Goal: Task Accomplishment & Management: Manage account settings

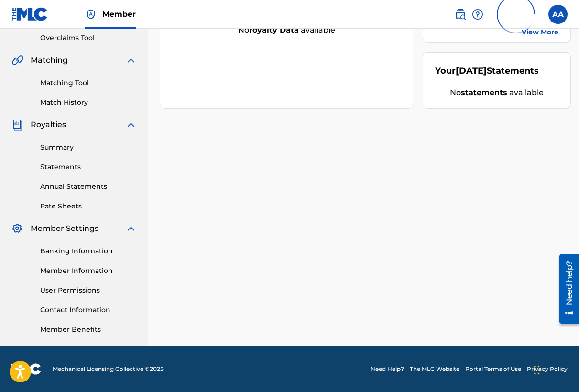
scroll to position [199, 0]
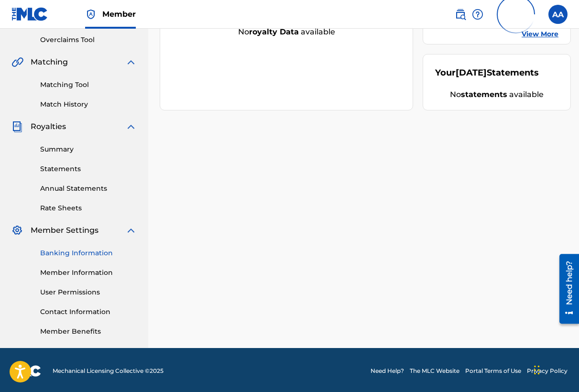
click at [87, 254] on link "Banking Information" at bounding box center [88, 253] width 97 height 10
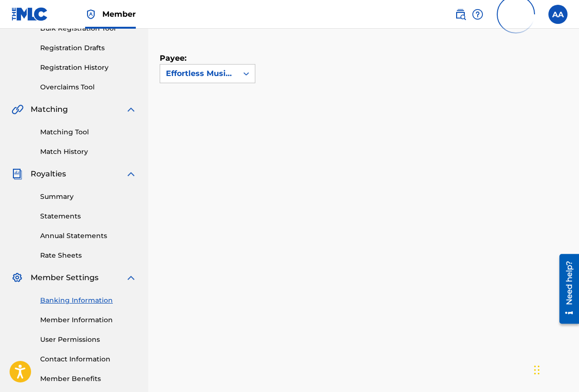
scroll to position [177, 0]
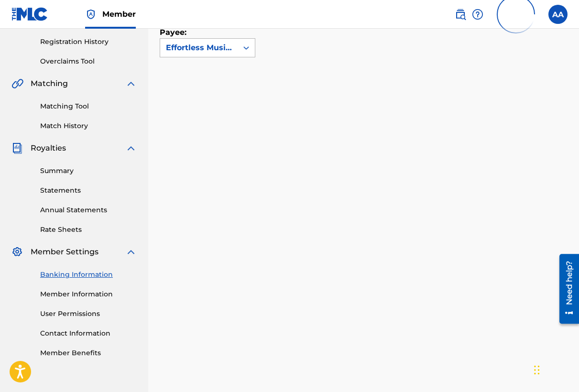
click at [238, 49] on div at bounding box center [246, 47] width 17 height 17
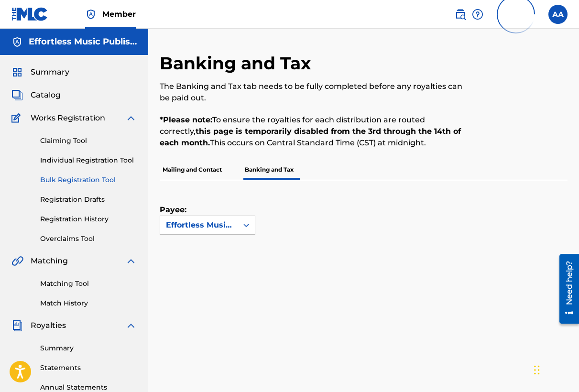
scroll to position [0, 0]
click at [43, 70] on span "Summary" at bounding box center [50, 71] width 39 height 11
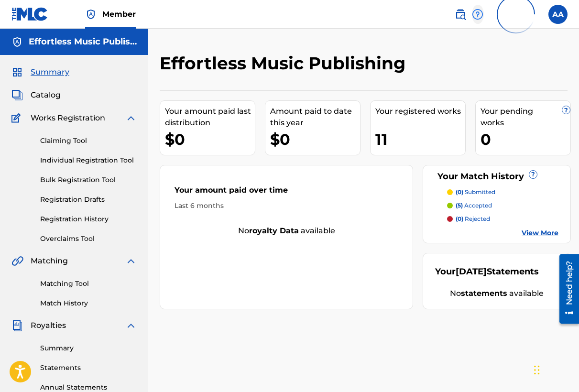
click at [479, 12] on img at bounding box center [477, 14] width 11 height 11
click at [461, 12] on img at bounding box center [459, 14] width 11 height 11
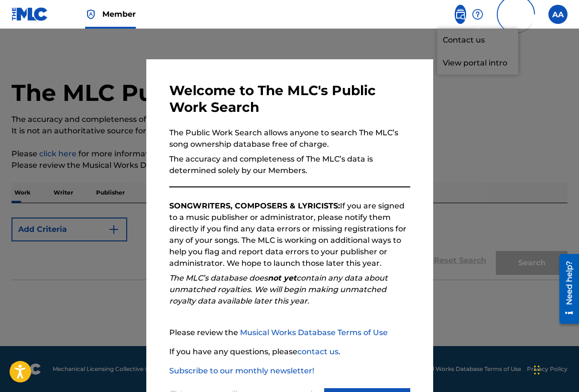
click at [481, 121] on div at bounding box center [289, 225] width 579 height 392
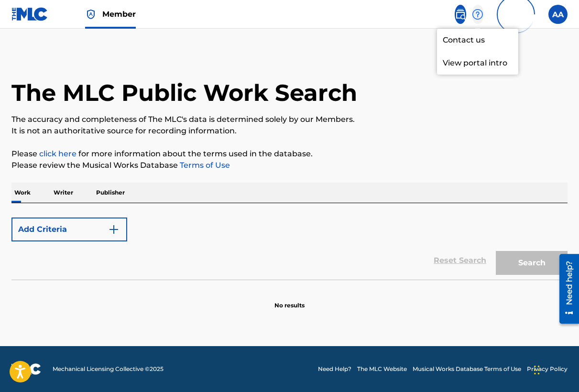
click at [476, 11] on img at bounding box center [477, 14] width 11 height 11
click at [466, 62] on p "View portal intro" at bounding box center [477, 63] width 81 height 23
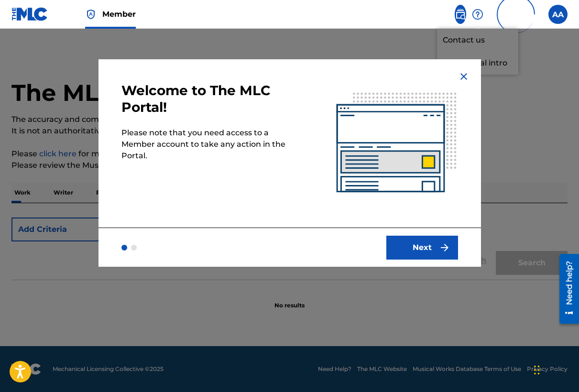
click at [458, 78] on img at bounding box center [463, 76] width 11 height 11
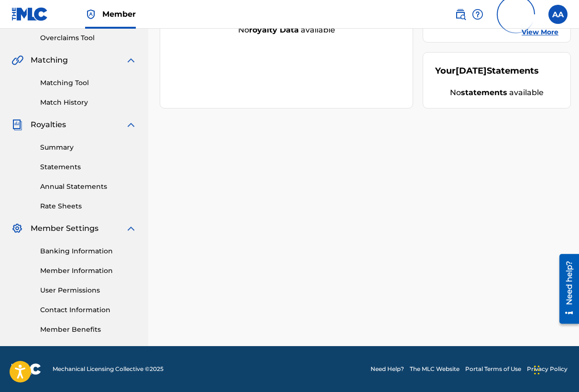
scroll to position [201, 0]
click at [69, 189] on link "Annual Statements" at bounding box center [88, 187] width 97 height 10
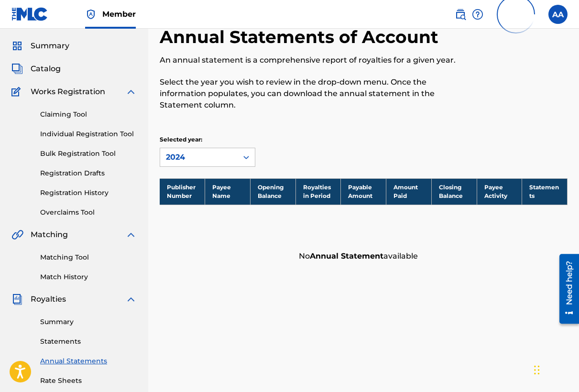
scroll to position [36, 0]
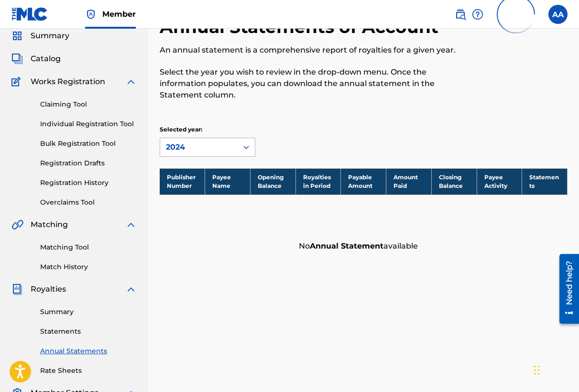
click at [231, 145] on div "2024" at bounding box center [199, 146] width 66 height 11
click at [237, 146] on div "2024" at bounding box center [198, 147] width 77 height 18
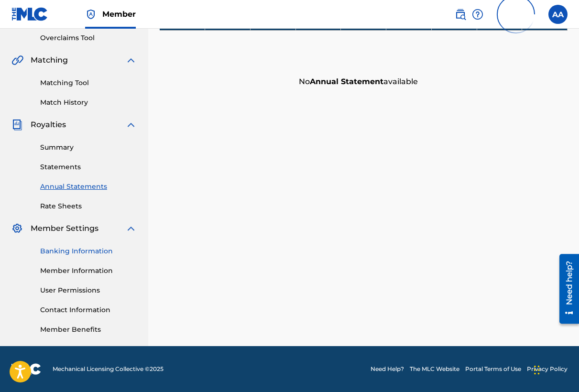
scroll to position [201, 0]
click at [86, 291] on link "User Permissions" at bounding box center [88, 290] width 97 height 10
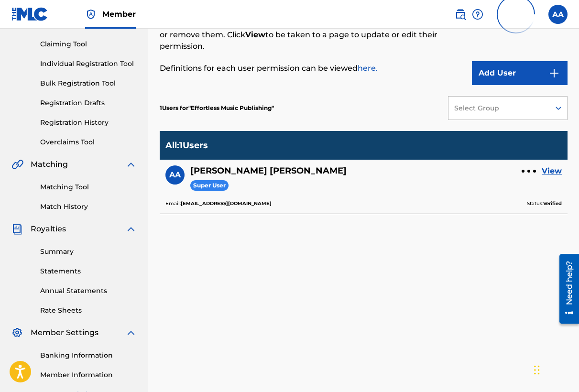
scroll to position [106, 0]
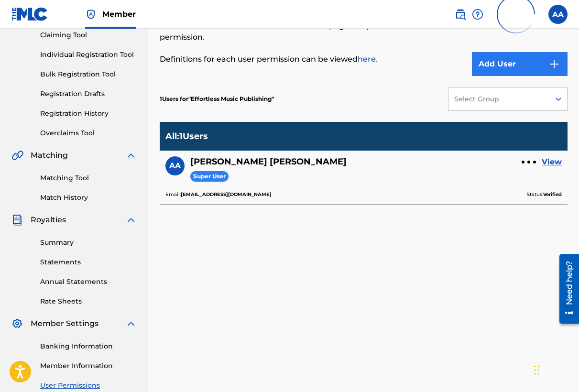
click at [510, 64] on button "Add User" at bounding box center [520, 64] width 96 height 24
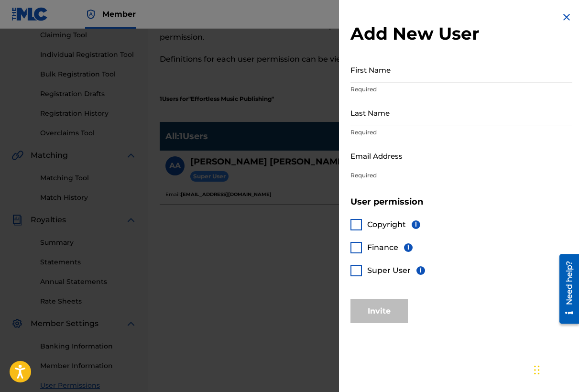
click at [394, 76] on input "First Name" at bounding box center [461, 69] width 222 height 27
click at [360, 273] on div at bounding box center [355, 270] width 11 height 11
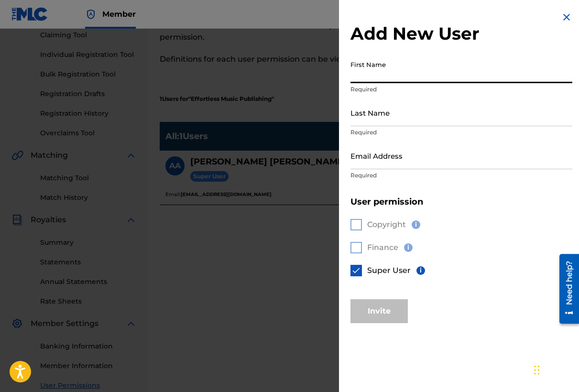
click at [381, 83] on input "First Name" at bounding box center [461, 69] width 222 height 27
type input "Rico"
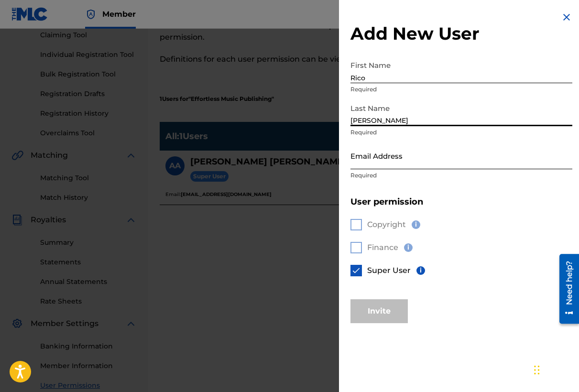
type input "[PERSON_NAME]"
click at [380, 163] on input "Email Address" at bounding box center [461, 155] width 222 height 27
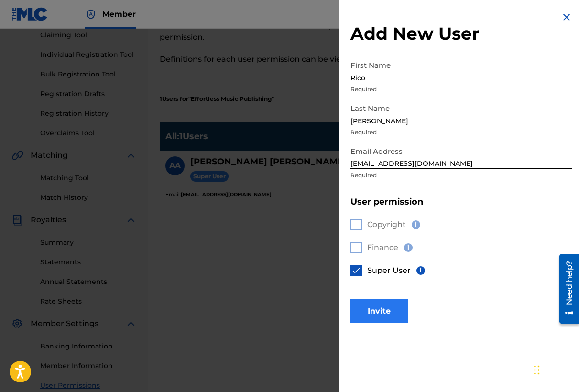
type input "[EMAIL_ADDRESS][DOMAIN_NAME]"
click at [386, 318] on button "Invite" at bounding box center [378, 311] width 57 height 24
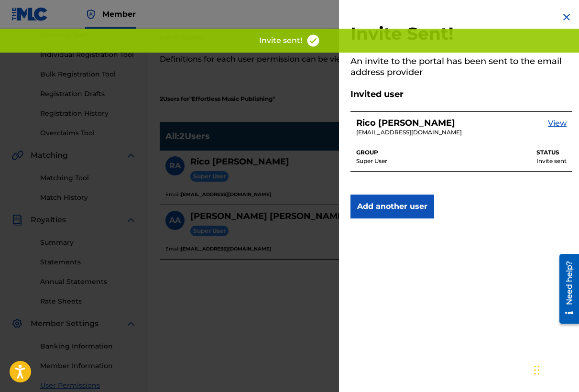
click at [564, 17] on img at bounding box center [566, 16] width 11 height 11
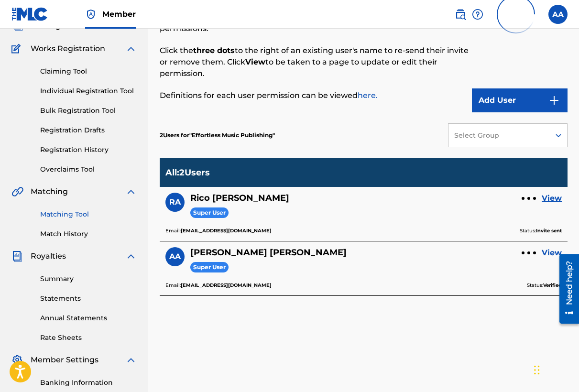
scroll to position [150, 0]
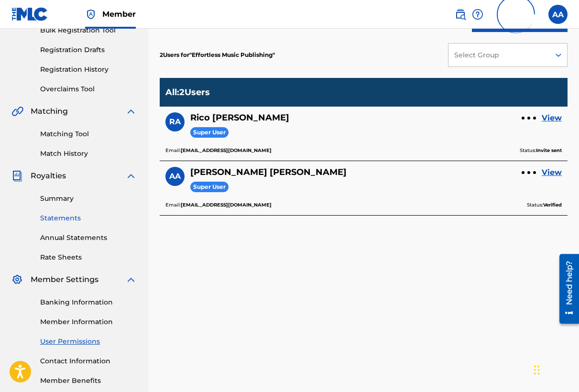
click at [66, 219] on link "Statements" at bounding box center [88, 218] width 97 height 10
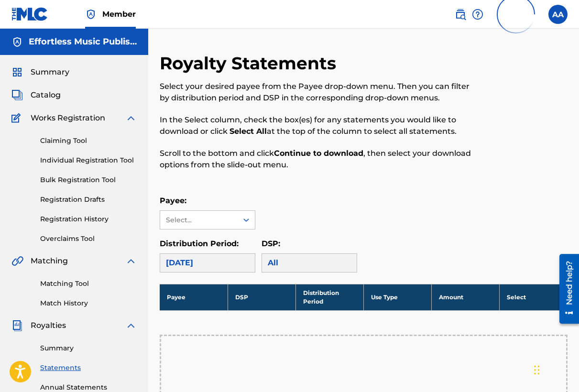
click at [238, 263] on div "[DATE]" at bounding box center [208, 262] width 96 height 19
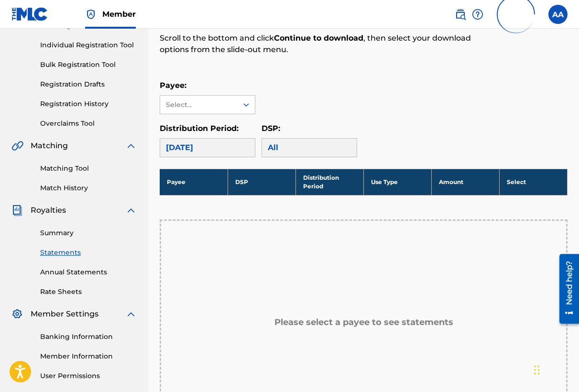
scroll to position [119, 0]
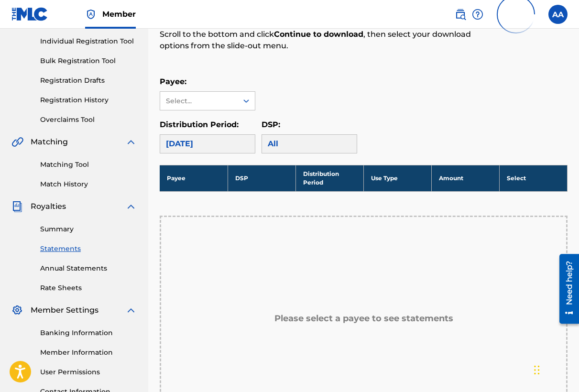
click at [230, 147] on div "[DATE]" at bounding box center [208, 143] width 96 height 19
click at [232, 100] on div "Select..." at bounding box center [198, 101] width 77 height 18
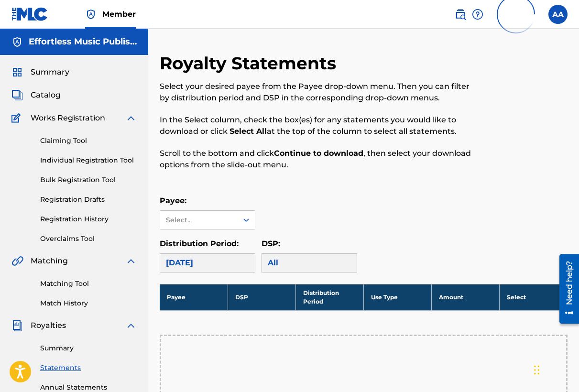
scroll to position [0, 0]
